Goal: Navigation & Orientation: Find specific page/section

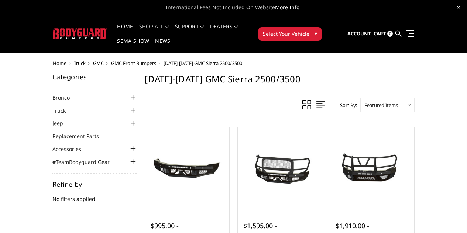
click at [309, 30] on span "Select Your Vehicle" at bounding box center [286, 34] width 46 height 8
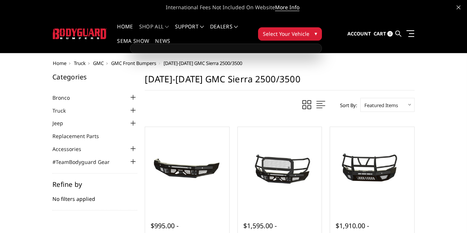
click at [317, 30] on span "▾" at bounding box center [315, 34] width 3 height 8
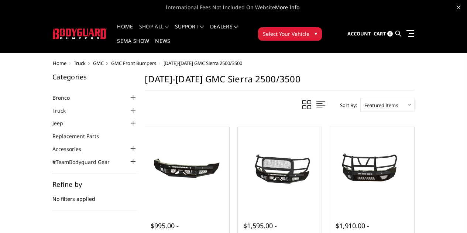
click at [317, 30] on span "▾" at bounding box center [315, 34] width 3 height 8
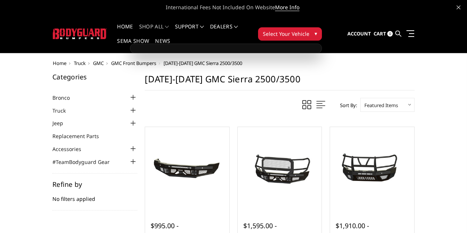
click at [111, 60] on span "GMC Front Bumpers" at bounding box center [133, 63] width 45 height 7
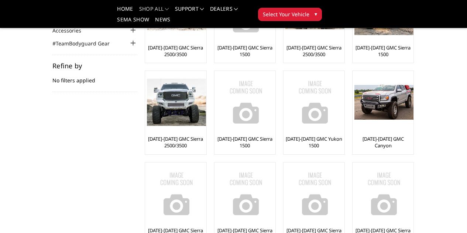
scroll to position [89, 0]
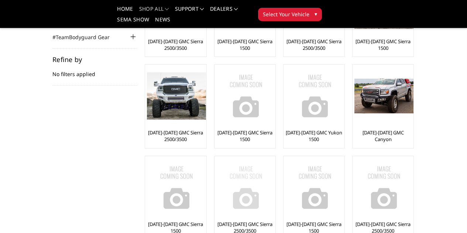
click at [275, 158] on img at bounding box center [245, 187] width 59 height 59
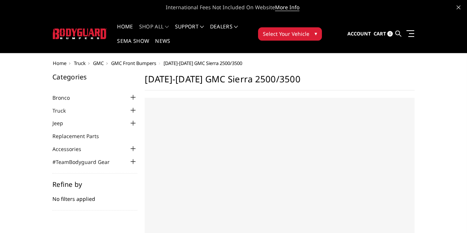
select select "US"
